Goal: Transaction & Acquisition: Purchase product/service

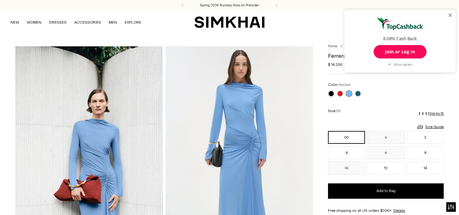
click at [452, 15] on div at bounding box center [451, 15] width 4 height 4
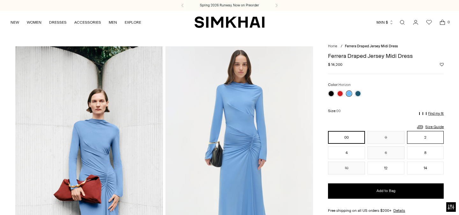
click at [431, 136] on button "2" at bounding box center [425, 137] width 37 height 13
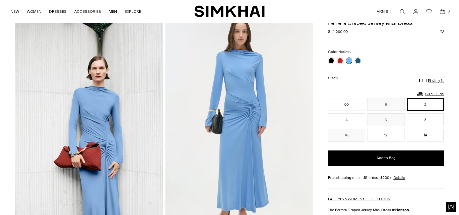
scroll to position [35, 0]
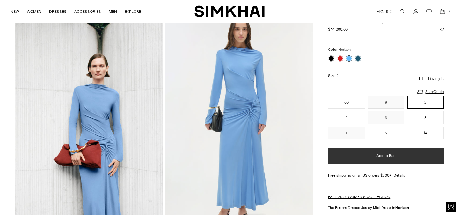
click at [382, 158] on span "Add to Bag" at bounding box center [386, 155] width 19 height 5
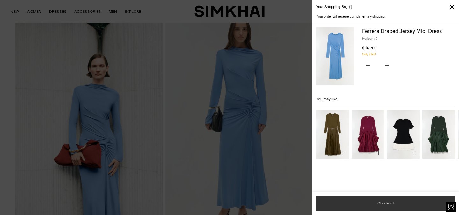
click at [387, 198] on button "Checkout" at bounding box center [385, 203] width 139 height 15
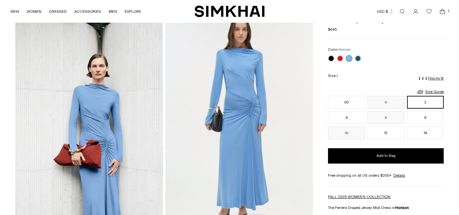
scroll to position [35, 0]
drag, startPoint x: 265, startPoint y: 99, endPoint x: 313, endPoint y: 0, distance: 109.6
